Goal: Task Accomplishment & Management: Complete application form

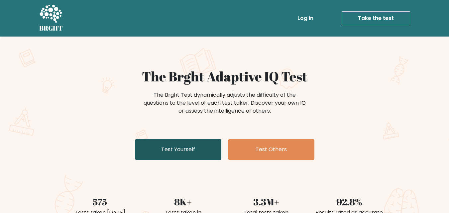
click at [178, 146] on link "Test Yourself" at bounding box center [178, 149] width 86 height 21
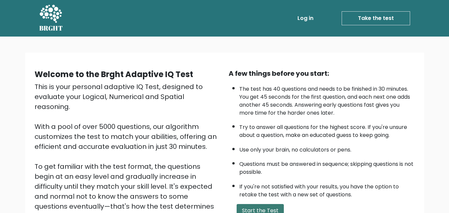
click at [257, 205] on button "Start the Test" at bounding box center [260, 210] width 47 height 13
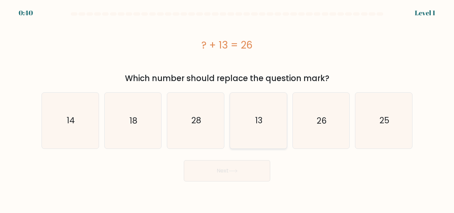
click at [261, 119] on text "13" at bounding box center [258, 121] width 7 height 12
click at [227, 108] on input "d. 13" at bounding box center [227, 108] width 0 height 2
radio input "true"
click at [236, 173] on button "Next" at bounding box center [227, 170] width 86 height 21
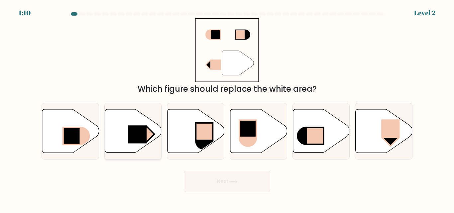
click at [133, 135] on rect at bounding box center [137, 135] width 19 height 18
click at [227, 108] on input "b." at bounding box center [227, 108] width 0 height 2
radio input "true"
click at [219, 182] on button "Next" at bounding box center [227, 181] width 86 height 21
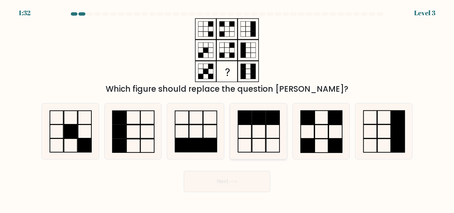
click at [234, 126] on icon at bounding box center [259, 131] width 56 height 56
click at [227, 108] on input "d." at bounding box center [227, 108] width 0 height 2
radio input "true"
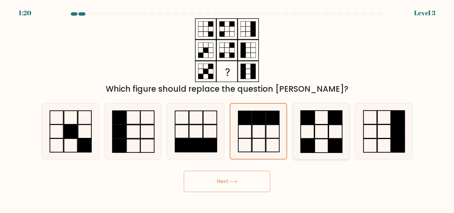
click at [317, 118] on icon at bounding box center [321, 131] width 56 height 56
click at [227, 108] on input "e." at bounding box center [227, 108] width 0 height 2
radio input "true"
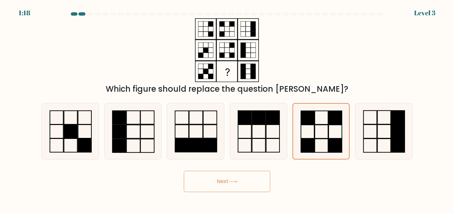
click at [224, 177] on button "Next" at bounding box center [227, 181] width 86 height 21
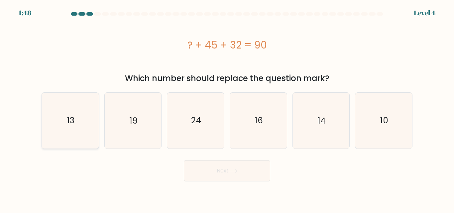
click at [70, 142] on icon "13" at bounding box center [71, 121] width 56 height 56
click at [227, 108] on input "a. 13" at bounding box center [227, 108] width 0 height 2
radio input "true"
click at [209, 162] on button "Next" at bounding box center [227, 170] width 86 height 21
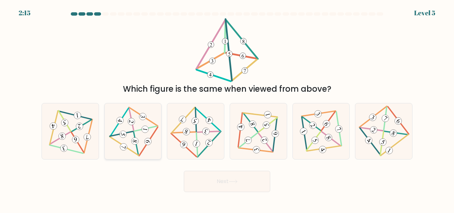
click at [118, 131] on icon at bounding box center [133, 131] width 46 height 45
click at [227, 108] on input "b." at bounding box center [227, 108] width 0 height 2
radio input "true"
click at [216, 186] on button "Next" at bounding box center [227, 181] width 86 height 21
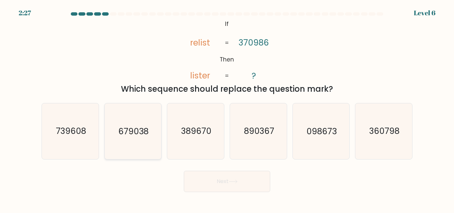
click at [125, 130] on text "679038" at bounding box center [133, 132] width 30 height 12
click at [227, 108] on input "b. 679038" at bounding box center [227, 108] width 0 height 2
radio input "true"
click at [199, 180] on button "Next" at bounding box center [227, 181] width 86 height 21
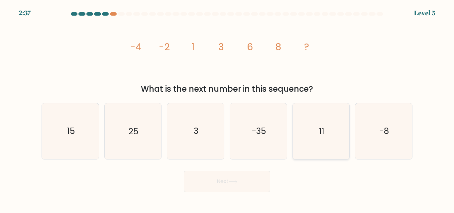
click at [313, 130] on icon "11" at bounding box center [321, 131] width 56 height 56
click at [227, 108] on input "e. 11" at bounding box center [227, 108] width 0 height 2
radio input "true"
click at [230, 186] on button "Next" at bounding box center [227, 181] width 86 height 21
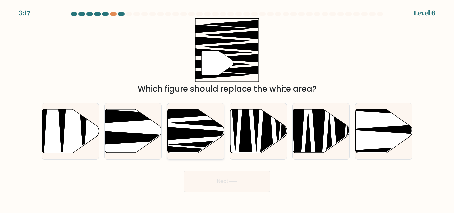
click at [204, 136] on icon at bounding box center [207, 133] width 102 height 15
click at [227, 108] on input "c." at bounding box center [227, 108] width 0 height 2
radio input "true"
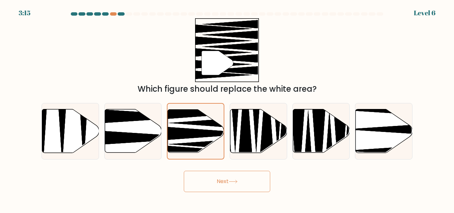
click at [226, 179] on button "Next" at bounding box center [227, 181] width 86 height 21
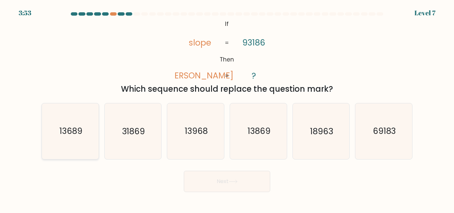
click at [75, 142] on icon "13689" at bounding box center [71, 131] width 56 height 56
click at [227, 108] on input "a. 13689" at bounding box center [227, 108] width 0 height 2
radio input "true"
click at [210, 177] on button "Next" at bounding box center [227, 181] width 86 height 21
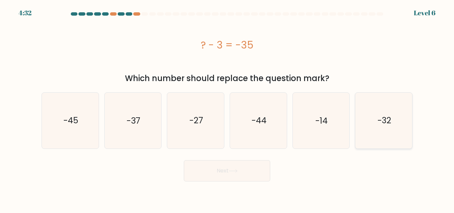
click at [405, 131] on icon "-32" at bounding box center [384, 121] width 56 height 56
click at [227, 108] on input "f. -32" at bounding box center [227, 108] width 0 height 2
radio input "true"
click at [254, 174] on button "Next" at bounding box center [227, 170] width 86 height 21
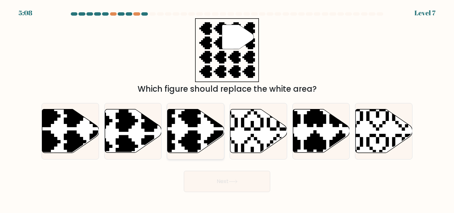
click at [194, 141] on icon at bounding box center [177, 155] width 100 height 100
click at [227, 108] on input "c." at bounding box center [227, 108] width 0 height 2
radio input "true"
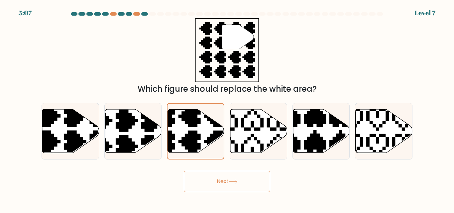
click at [216, 178] on button "Next" at bounding box center [227, 181] width 86 height 21
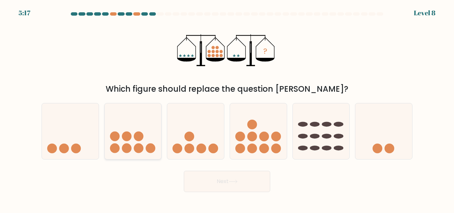
click at [132, 140] on icon at bounding box center [133, 131] width 57 height 47
click at [227, 108] on input "b." at bounding box center [227, 108] width 0 height 2
radio input "true"
click at [200, 182] on button "Next" at bounding box center [227, 181] width 86 height 21
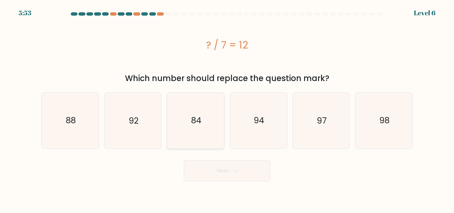
click at [198, 116] on text "84" at bounding box center [196, 121] width 10 height 12
click at [227, 108] on input "c. 84" at bounding box center [227, 108] width 0 height 2
radio input "true"
click at [206, 166] on button "Next" at bounding box center [227, 170] width 86 height 21
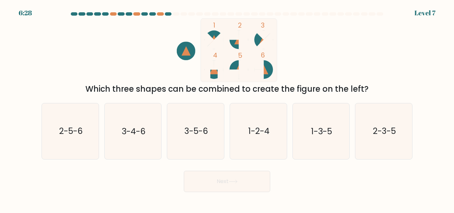
click at [245, 88] on div "Which three shapes can be combined to create the figure on the left?" at bounding box center [227, 89] width 363 height 12
click at [285, 70] on icon "1 2 3 4 5 6" at bounding box center [227, 50] width 179 height 64
click at [66, 126] on text "2-5-6" at bounding box center [71, 132] width 24 height 12
click at [227, 108] on input "a. 2-5-6" at bounding box center [227, 108] width 0 height 2
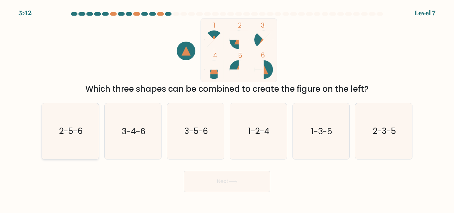
radio input "true"
click at [198, 177] on button "Next" at bounding box center [227, 181] width 86 height 21
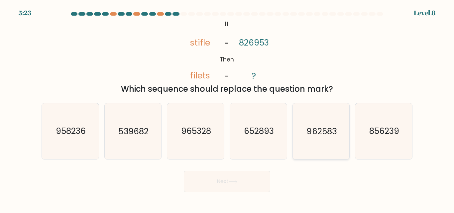
click at [315, 137] on icon "962583" at bounding box center [321, 131] width 56 height 56
click at [227, 108] on input "e. 962583" at bounding box center [227, 108] width 0 height 2
radio input "true"
click at [222, 171] on button "Next" at bounding box center [227, 181] width 86 height 21
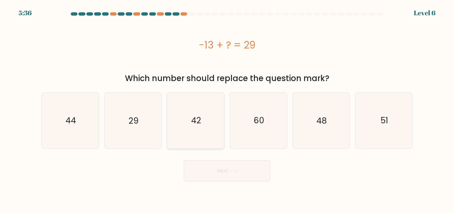
click at [199, 121] on text "42" at bounding box center [196, 121] width 10 height 12
click at [227, 108] on input "c. 42" at bounding box center [227, 108] width 0 height 2
radio input "true"
click at [208, 162] on button "Next" at bounding box center [227, 170] width 86 height 21
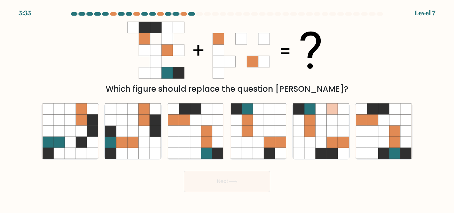
click at [207, 166] on form at bounding box center [227, 102] width 454 height 180
click at [130, 7] on div "6:17 Level 7" at bounding box center [227, 4] width 454 height 8
click at [137, 15] on div at bounding box center [136, 13] width 7 height 3
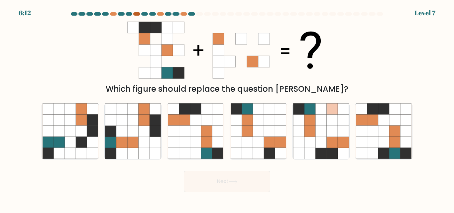
click at [136, 13] on div at bounding box center [136, 13] width 7 height 3
click at [136, 14] on div at bounding box center [136, 13] width 7 height 3
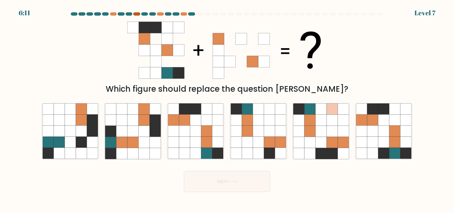
click at [136, 14] on div at bounding box center [136, 13] width 7 height 3
click at [380, 135] on icon at bounding box center [383, 131] width 11 height 11
click at [227, 108] on input "f." at bounding box center [227, 108] width 0 height 2
radio input "true"
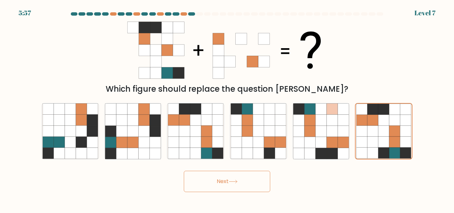
click at [208, 186] on button "Next" at bounding box center [227, 181] width 86 height 21
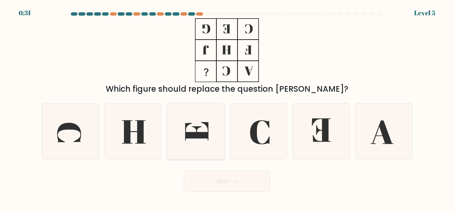
click at [180, 132] on icon at bounding box center [196, 131] width 56 height 56
click at [227, 108] on input "c." at bounding box center [227, 108] width 0 height 2
radio input "true"
click at [332, 145] on icon at bounding box center [321, 131] width 56 height 56
click at [227, 108] on input "e." at bounding box center [227, 108] width 0 height 2
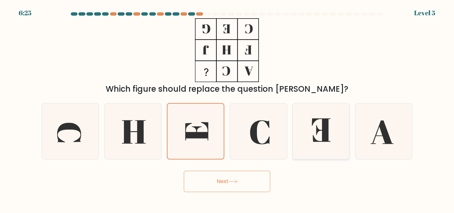
radio input "true"
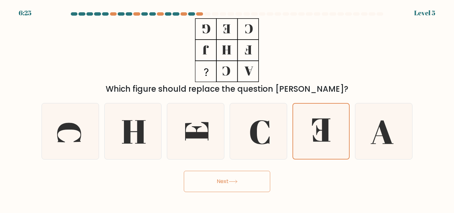
click at [217, 173] on button "Next" at bounding box center [227, 181] width 86 height 21
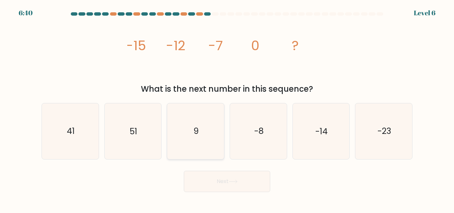
click at [197, 138] on icon "9" at bounding box center [196, 131] width 56 height 56
click at [227, 108] on input "c. 9" at bounding box center [227, 108] width 0 height 2
radio input "true"
click at [202, 178] on button "Next" at bounding box center [227, 181] width 86 height 21
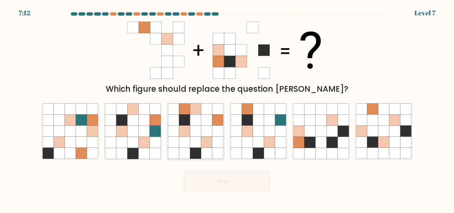
click at [198, 142] on icon at bounding box center [195, 142] width 11 height 11
click at [227, 108] on input "c." at bounding box center [227, 108] width 0 height 2
radio input "true"
click at [204, 180] on button "Next" at bounding box center [227, 181] width 86 height 21
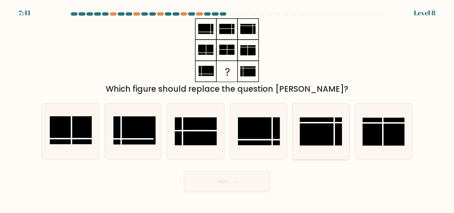
click at [318, 140] on rect at bounding box center [321, 132] width 42 height 28
click at [227, 108] on input "e." at bounding box center [227, 108] width 0 height 2
radio input "true"
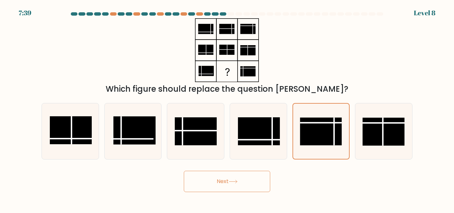
click at [238, 182] on icon at bounding box center [233, 182] width 9 height 4
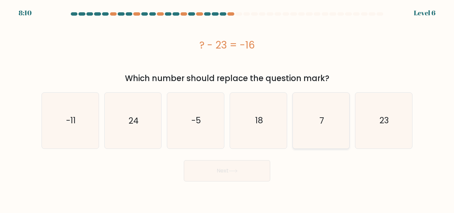
click at [329, 122] on icon "7" at bounding box center [321, 121] width 56 height 56
click at [227, 108] on input "e. 7" at bounding box center [227, 108] width 0 height 2
radio input "true"
click at [222, 173] on button "Next" at bounding box center [227, 170] width 86 height 21
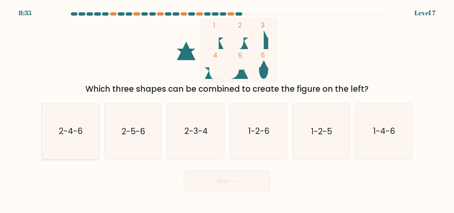
click at [98, 136] on icon "2-4-6" at bounding box center [71, 131] width 56 height 56
click at [227, 108] on input "a. 2-4-6" at bounding box center [227, 108] width 0 height 2
radio input "true"
click at [232, 185] on button "Next" at bounding box center [227, 181] width 86 height 21
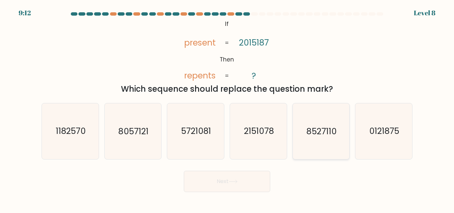
click at [312, 134] on text "8527110" at bounding box center [322, 132] width 30 height 12
click at [227, 108] on input "e. 8527110" at bounding box center [227, 108] width 0 height 2
radio input "true"
click at [225, 182] on button "Next" at bounding box center [227, 181] width 86 height 21
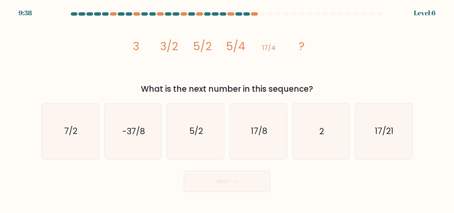
click at [252, 50] on icon "image/svg+xml 3 3/2 5/2 5/4 17/4 ?" at bounding box center [226, 50] width 199 height 64
click at [252, 83] on div "image/svg+xml 3 3/2 5/2 5/4 17/4 ? What is the next number in this sequence?" at bounding box center [227, 56] width 379 height 77
drag, startPoint x: 196, startPoint y: 140, endPoint x: 287, endPoint y: 138, distance: 90.8
click at [287, 138] on div "a. 7/2 b. -37/8 c." at bounding box center [227, 128] width 376 height 61
click at [428, 143] on form at bounding box center [227, 102] width 454 height 180
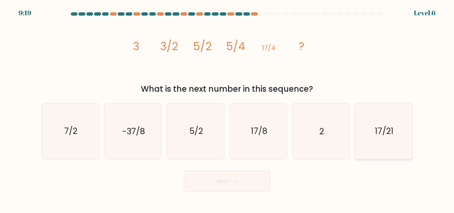
click at [382, 140] on icon "17/21" at bounding box center [384, 131] width 56 height 56
click at [227, 108] on input "f. 17/21" at bounding box center [227, 108] width 0 height 2
radio input "true"
click at [238, 186] on button "Next" at bounding box center [227, 181] width 86 height 21
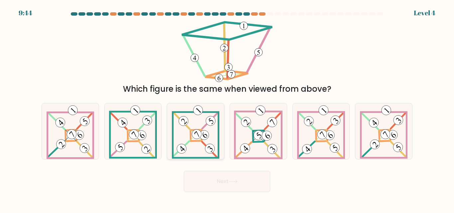
click at [169, 121] on div at bounding box center [195, 131] width 57 height 56
click at [227, 108] on input "c." at bounding box center [227, 108] width 0 height 2
radio input "true"
click at [175, 138] on icon at bounding box center [195, 131] width 47 height 55
click at [227, 108] on input "c." at bounding box center [227, 108] width 0 height 2
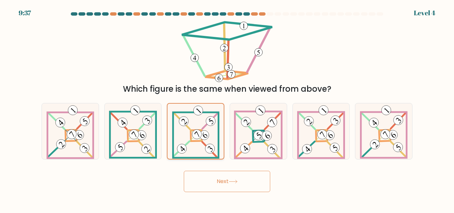
click at [183, 143] on icon at bounding box center [195, 131] width 47 height 55
click at [227, 108] on input "c." at bounding box center [227, 108] width 0 height 2
click at [203, 176] on button "Next" at bounding box center [227, 181] width 86 height 21
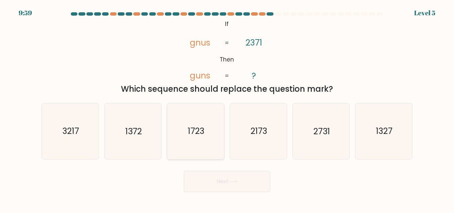
click at [211, 128] on icon "1723" at bounding box center [196, 131] width 56 height 56
click at [227, 108] on input "c. 1723" at bounding box center [227, 108] width 0 height 2
radio input "true"
click at [209, 178] on button "Next" at bounding box center [227, 181] width 86 height 21
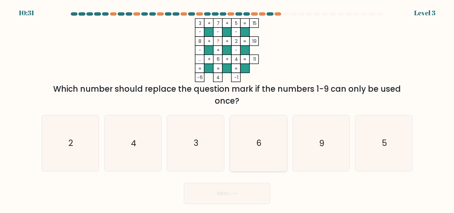
click at [241, 155] on icon "6" at bounding box center [259, 143] width 56 height 56
click at [227, 108] on input "d. 6" at bounding box center [227, 108] width 0 height 2
radio input "true"
click at [56, 141] on icon "2" at bounding box center [71, 143] width 56 height 56
click at [227, 108] on input "a. 2" at bounding box center [227, 108] width 0 height 2
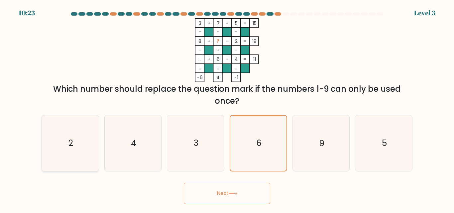
radio input "true"
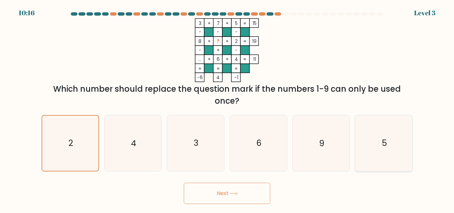
click at [367, 153] on icon "5" at bounding box center [384, 143] width 56 height 56
click at [227, 108] on input "f. 5" at bounding box center [227, 108] width 0 height 2
radio input "true"
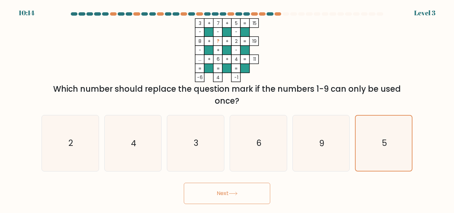
drag, startPoint x: 213, startPoint y: 190, endPoint x: 209, endPoint y: 194, distance: 5.4
click at [209, 194] on button "Next" at bounding box center [227, 193] width 86 height 21
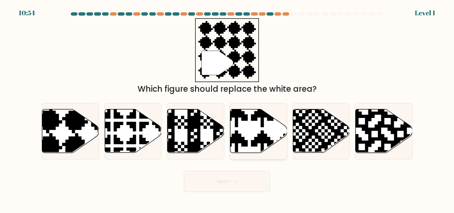
drag, startPoint x: 252, startPoint y: 131, endPoint x: 251, endPoint y: 144, distance: 13.0
click at [251, 144] on icon at bounding box center [258, 131] width 57 height 44
click at [227, 108] on input "d." at bounding box center [227, 108] width 0 height 2
radio input "true"
click at [84, 116] on icon at bounding box center [88, 107] width 103 height 103
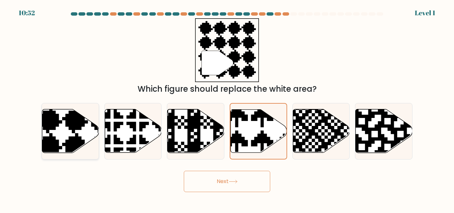
click at [227, 108] on input "a." at bounding box center [227, 108] width 0 height 2
radio input "true"
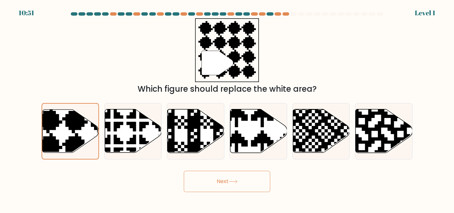
click at [217, 182] on button "Next" at bounding box center [227, 181] width 86 height 21
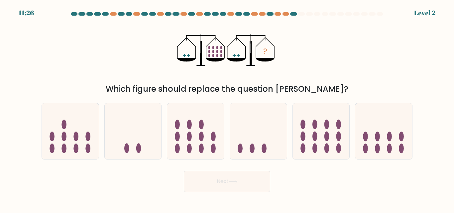
drag, startPoint x: 323, startPoint y: 135, endPoint x: 291, endPoint y: 144, distance: 32.5
click at [291, 144] on div "e." at bounding box center [321, 131] width 63 height 56
click at [325, 136] on ellipse at bounding box center [326, 137] width 5 height 10
click at [227, 108] on input "e." at bounding box center [227, 108] width 0 height 2
radio input "true"
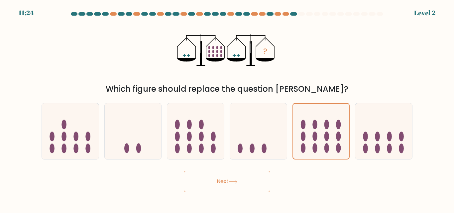
click at [226, 185] on button "Next" at bounding box center [227, 181] width 86 height 21
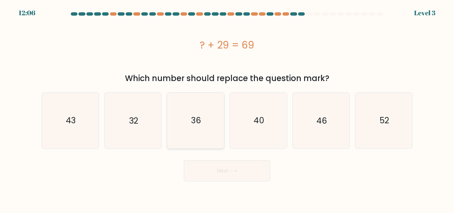
click at [203, 135] on icon "36" at bounding box center [196, 121] width 56 height 56
click at [227, 108] on input "c. 36" at bounding box center [227, 108] width 0 height 2
radio input "true"
click at [273, 125] on icon "40" at bounding box center [259, 121] width 56 height 56
click at [227, 108] on input "d. 40" at bounding box center [227, 108] width 0 height 2
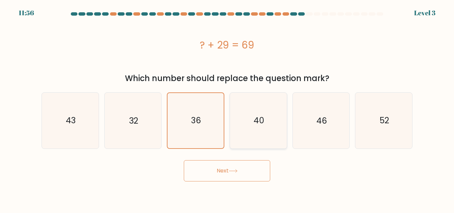
radio input "true"
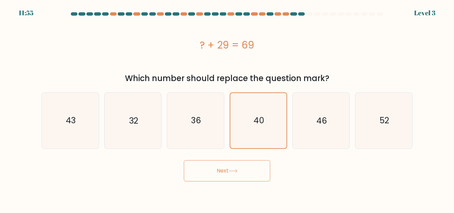
click at [242, 166] on button "Next" at bounding box center [227, 170] width 86 height 21
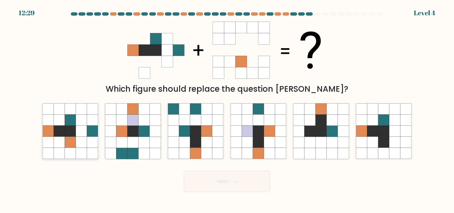
click at [51, 130] on icon at bounding box center [48, 131] width 11 height 11
click at [227, 108] on input "a." at bounding box center [227, 108] width 0 height 2
radio input "true"
click at [218, 185] on button "Next" at bounding box center [227, 181] width 86 height 21
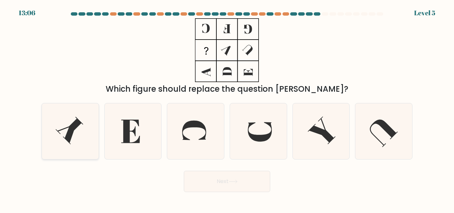
click at [58, 146] on icon at bounding box center [71, 131] width 56 height 56
click at [227, 108] on input "a." at bounding box center [227, 108] width 0 height 2
radio input "true"
click at [226, 187] on button "Next" at bounding box center [227, 181] width 86 height 21
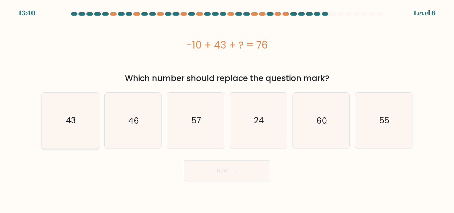
click at [80, 109] on icon "43" at bounding box center [71, 121] width 56 height 56
click at [227, 108] on input "a. 43" at bounding box center [227, 108] width 0 height 2
radio input "true"
click at [195, 175] on button "Next" at bounding box center [227, 170] width 86 height 21
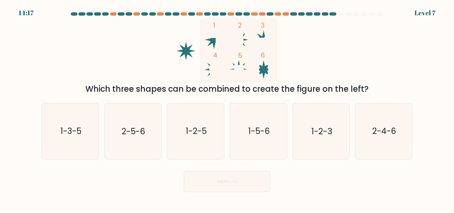
click at [195, 174] on button "Next" at bounding box center [227, 181] width 86 height 21
click at [395, 139] on icon "2-4-6" at bounding box center [384, 131] width 56 height 56
click at [227, 108] on input "f. 2-4-6" at bounding box center [227, 108] width 0 height 2
radio input "true"
click at [230, 182] on button "Next" at bounding box center [227, 181] width 86 height 21
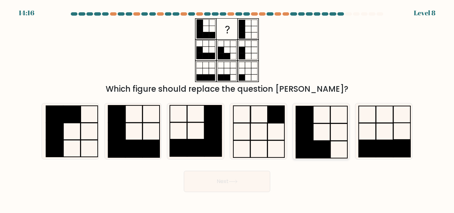
click at [346, 139] on icon at bounding box center [321, 131] width 56 height 56
click at [227, 108] on input "e." at bounding box center [227, 108] width 0 height 2
radio input "true"
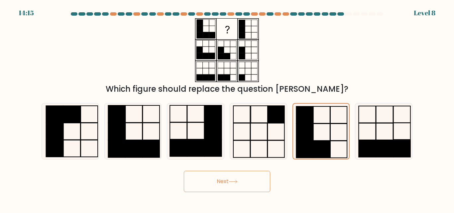
click at [253, 178] on button "Next" at bounding box center [227, 181] width 86 height 21
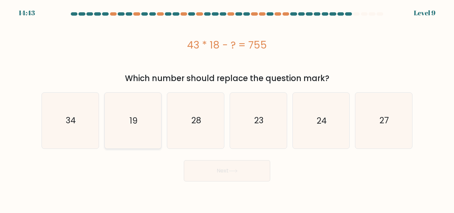
click at [143, 111] on icon "19" at bounding box center [133, 121] width 56 height 56
click at [227, 108] on input "b. 19" at bounding box center [227, 108] width 0 height 2
radio input "true"
click at [222, 165] on button "Next" at bounding box center [227, 170] width 86 height 21
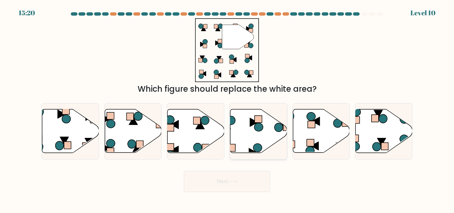
click at [257, 139] on icon at bounding box center [258, 131] width 57 height 44
click at [227, 108] on input "d." at bounding box center [227, 108] width 0 height 2
radio input "true"
click at [242, 175] on button "Next" at bounding box center [227, 181] width 86 height 21
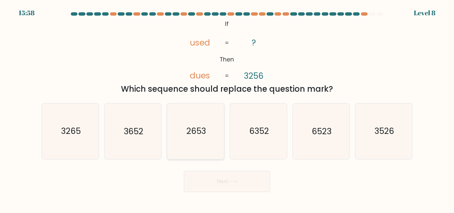
click at [199, 130] on text "2653" at bounding box center [196, 132] width 20 height 12
click at [227, 108] on input "c. 2653" at bounding box center [227, 108] width 0 height 2
radio input "true"
click at [212, 180] on button "Next" at bounding box center [227, 181] width 86 height 21
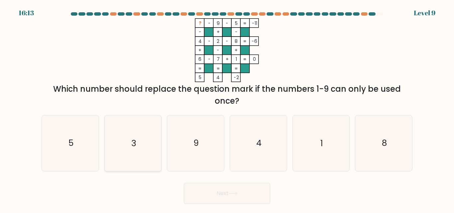
click at [137, 144] on icon "3" at bounding box center [133, 143] width 56 height 56
click at [227, 108] on input "b. 3" at bounding box center [227, 108] width 0 height 2
radio input "true"
click at [202, 189] on button "Next" at bounding box center [227, 193] width 86 height 21
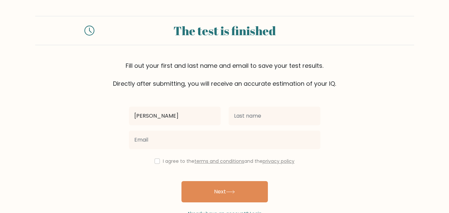
type input "[PERSON_NAME]"
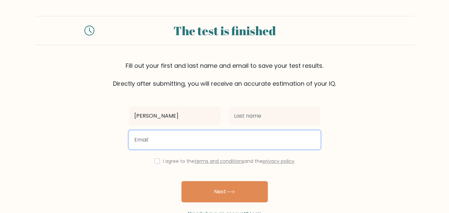
click at [167, 141] on input "email" at bounding box center [224, 140] width 191 height 19
type input "nourai.nwis@gmail.com"
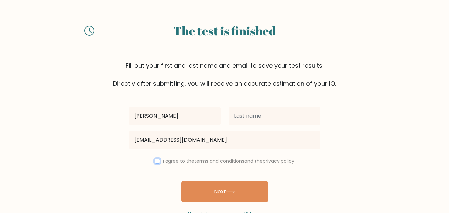
click at [156, 159] on input "checkbox" at bounding box center [157, 161] width 5 height 5
checkbox input "true"
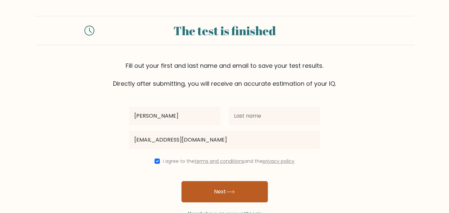
click at [197, 193] on button "Next" at bounding box center [224, 191] width 86 height 21
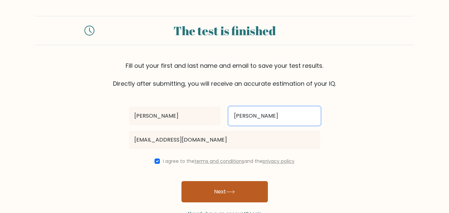
type input "locke"
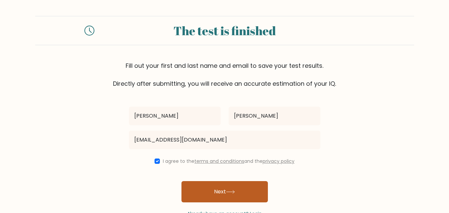
click at [227, 186] on button "Next" at bounding box center [224, 191] width 86 height 21
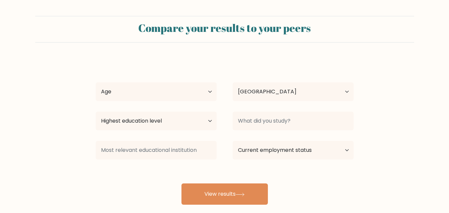
select select "SA"
click at [125, 94] on select "Age Under [DEMOGRAPHIC_DATA] [DEMOGRAPHIC_DATA] [DEMOGRAPHIC_DATA] [DEMOGRAPHIC…" at bounding box center [156, 91] width 121 height 19
select select "min_18"
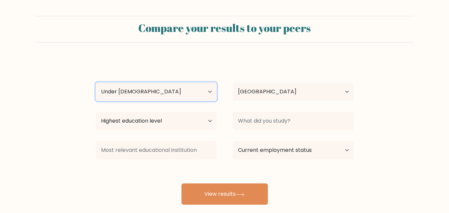
click at [96, 82] on select "Age Under [DEMOGRAPHIC_DATA] [DEMOGRAPHIC_DATA] [DEMOGRAPHIC_DATA] [DEMOGRAPHIC…" at bounding box center [156, 91] width 121 height 19
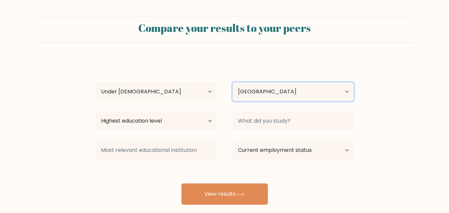
click at [282, 92] on select "Country [GEOGRAPHIC_DATA] [GEOGRAPHIC_DATA] [GEOGRAPHIC_DATA] [US_STATE] [GEOGR…" at bounding box center [293, 91] width 121 height 19
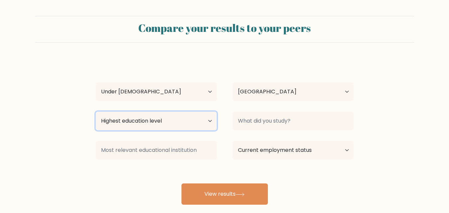
click at [156, 124] on select "Highest education level No schooling Primary Lower Secondary Upper Secondary Oc…" at bounding box center [156, 121] width 121 height 19
select select "lower_secondary"
click at [96, 112] on select "Highest education level No schooling Primary Lower Secondary Upper Secondary Oc…" at bounding box center [156, 121] width 121 height 19
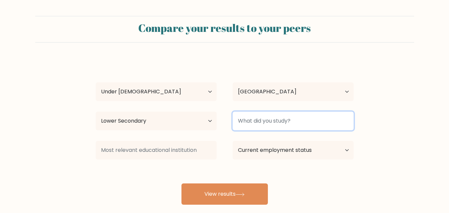
click at [251, 127] on input at bounding box center [293, 121] width 121 height 19
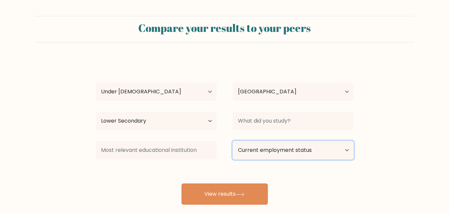
click at [273, 157] on select "Current employment status Employed Student Retired Other / prefer not to answer" at bounding box center [293, 150] width 121 height 19
select select "student"
click at [233, 141] on select "Current employment status Employed Student Retired Other / prefer not to answer" at bounding box center [293, 150] width 121 height 19
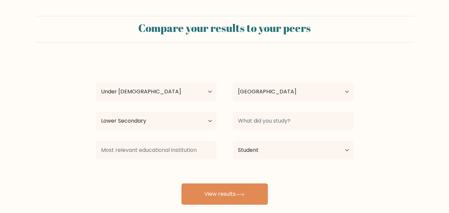
click at [242, 177] on div "lola locke Age Under 18 years old 18-24 years old 25-34 years old 35-44 years o…" at bounding box center [225, 131] width 266 height 146
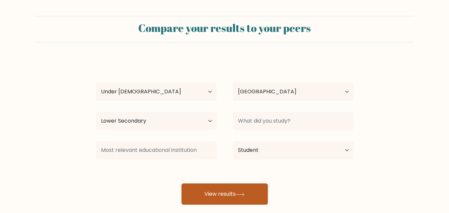
click at [228, 189] on button "View results" at bounding box center [224, 193] width 86 height 21
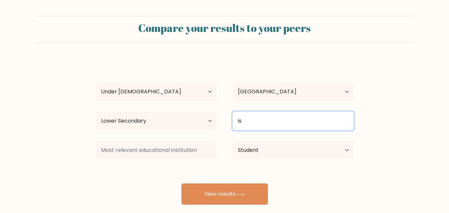
type input "i"
type input "g"
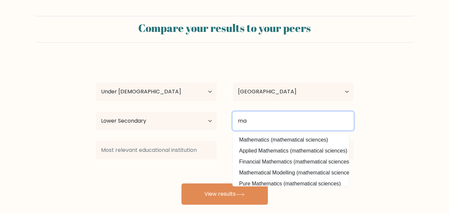
type input "m"
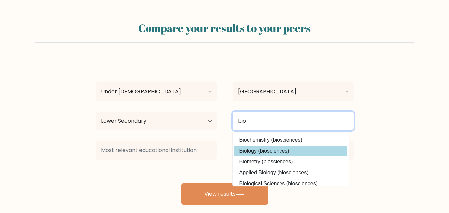
type input "bio"
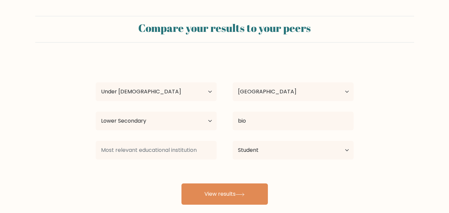
click at [248, 150] on div "lola locke Age Under 18 years old 18-24 years old 25-34 years old 35-44 years o…" at bounding box center [225, 131] width 266 height 146
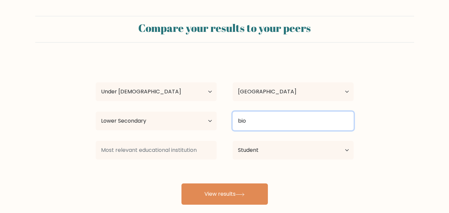
click at [263, 124] on input "bio" at bounding box center [293, 121] width 121 height 19
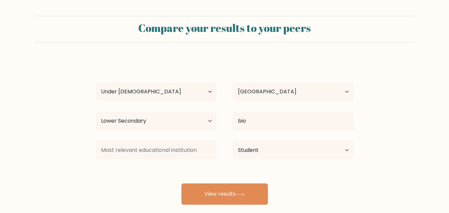
click at [227, 208] on div "Compare your results to your peers lola locke Age Under 18 years old 18-24 year…" at bounding box center [224, 126] width 449 height 252
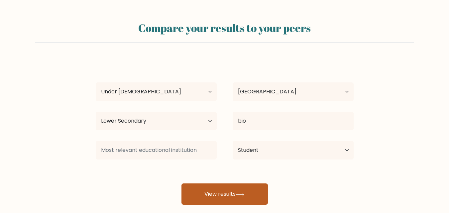
click at [223, 196] on button "View results" at bounding box center [224, 193] width 86 height 21
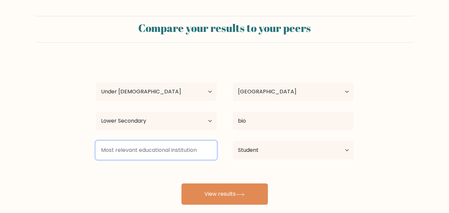
click at [152, 150] on input at bounding box center [156, 150] width 121 height 19
click at [147, 150] on input at bounding box center [156, 150] width 121 height 19
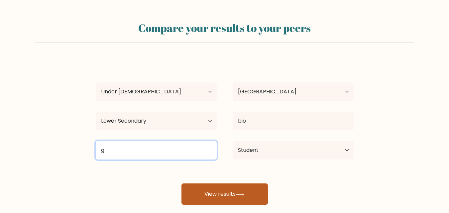
type input "g"
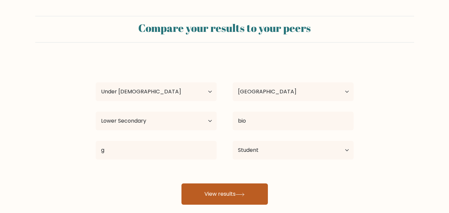
click at [190, 194] on button "View results" at bounding box center [224, 193] width 86 height 21
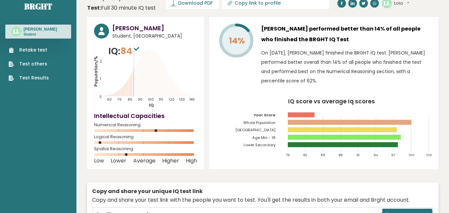
scroll to position [73, 0]
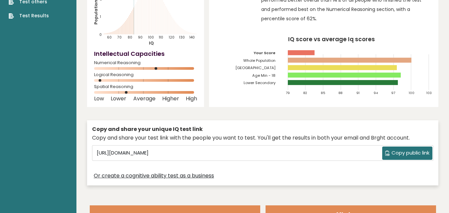
click at [296, 50] on rect at bounding box center [301, 52] width 27 height 5
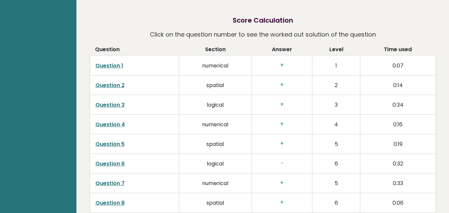
scroll to position [1003, 0]
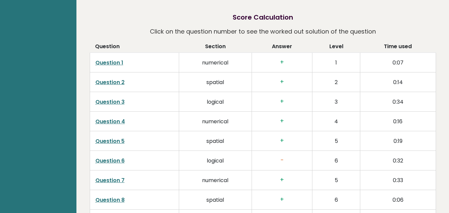
drag, startPoint x: 448, startPoint y: 122, endPoint x: 454, endPoint y: 127, distance: 8.0
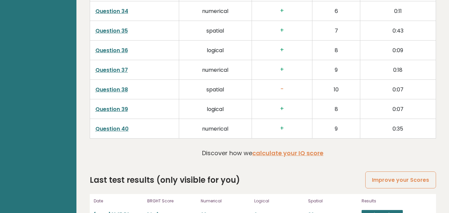
scroll to position [1703, 0]
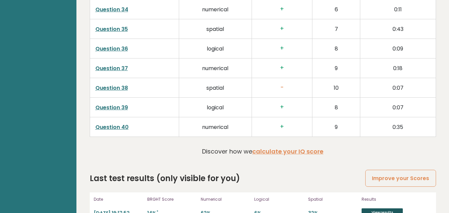
click at [372, 208] on link "View results" at bounding box center [382, 212] width 41 height 9
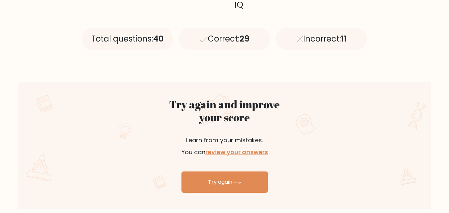
scroll to position [291, 0]
